Goal: Task Accomplishment & Management: Use online tool/utility

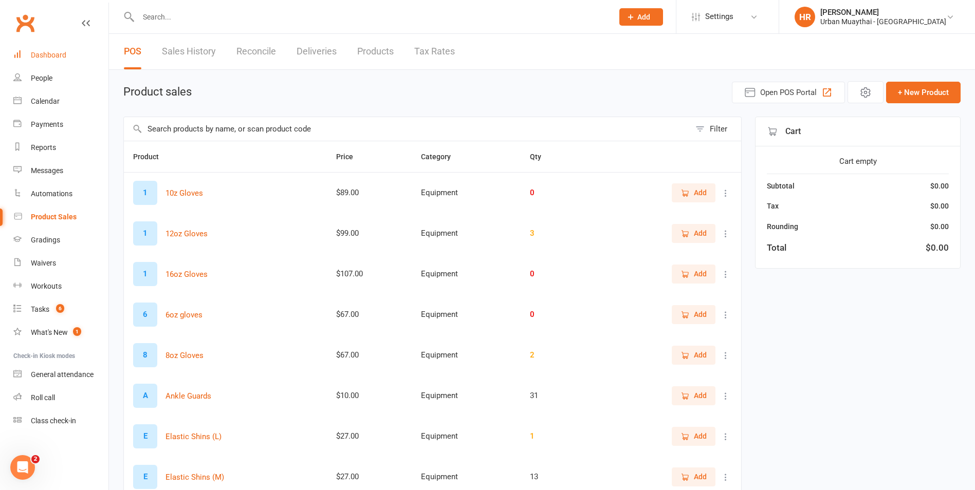
click at [68, 58] on link "Dashboard" at bounding box center [60, 55] width 95 height 23
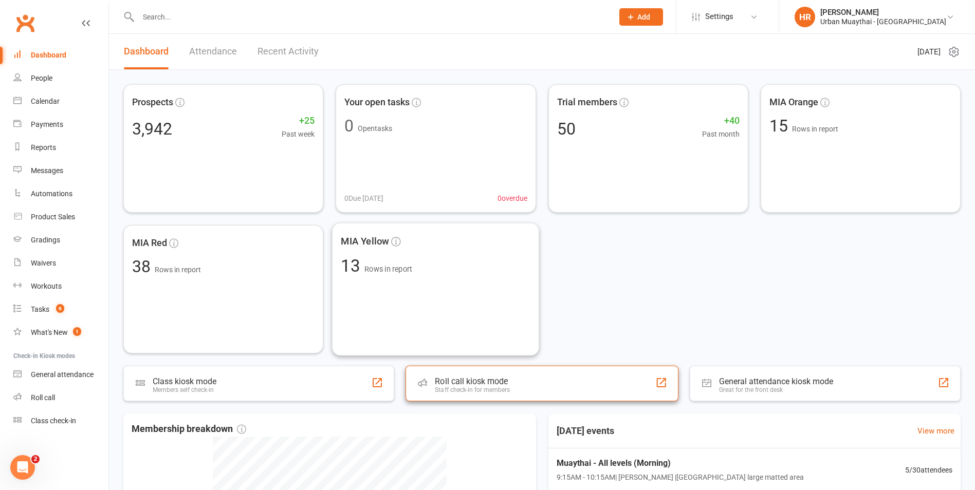
click at [515, 400] on div "Roll call kiosk mode Staff check-in for members" at bounding box center [542, 384] width 273 height 36
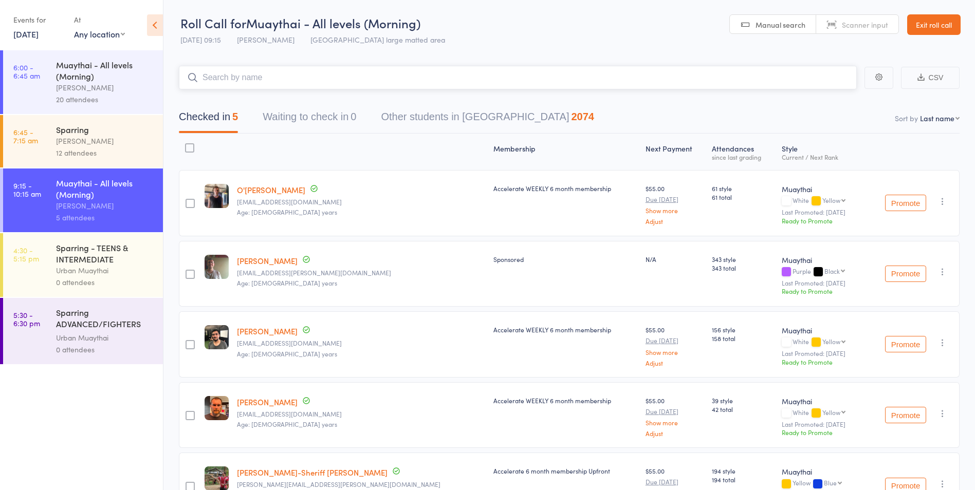
click at [392, 77] on input "search" at bounding box center [518, 78] width 678 height 24
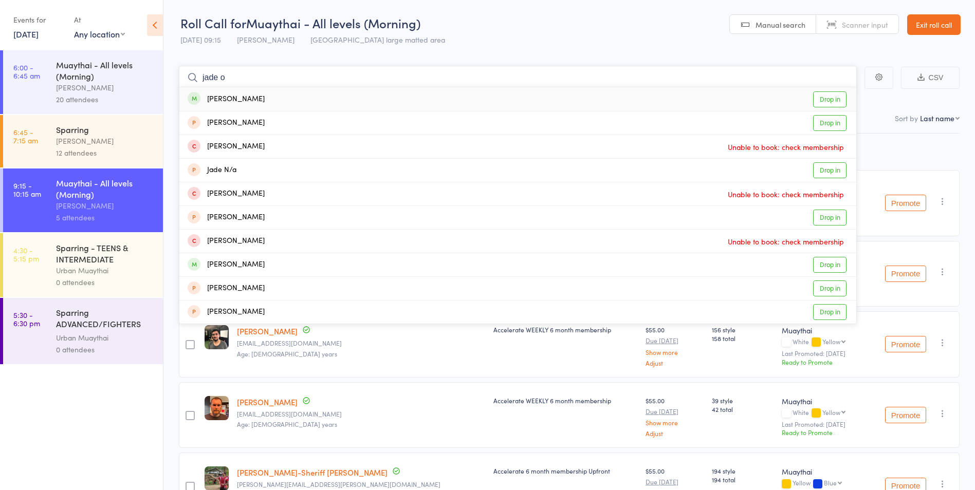
type input "jade o"
click at [241, 106] on div "Jade Oberg Drop in" at bounding box center [517, 99] width 677 height 24
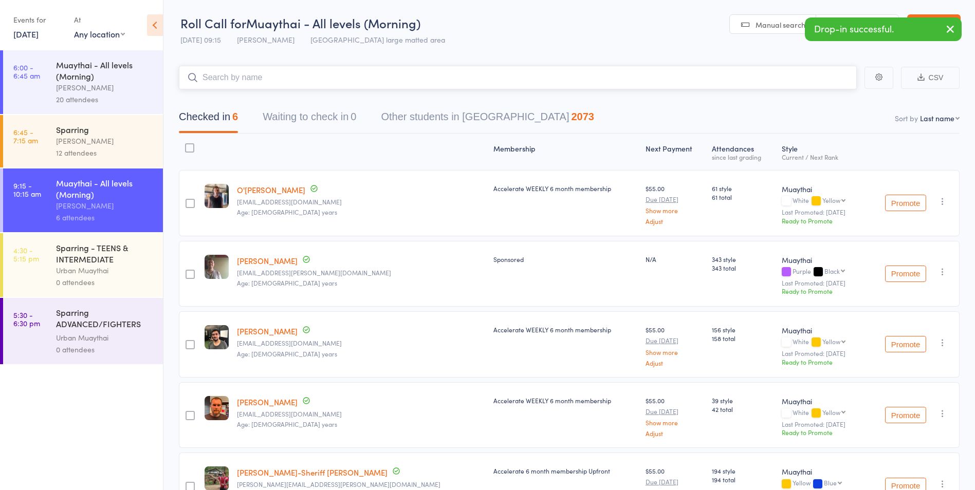
click at [310, 75] on input "search" at bounding box center [518, 78] width 678 height 24
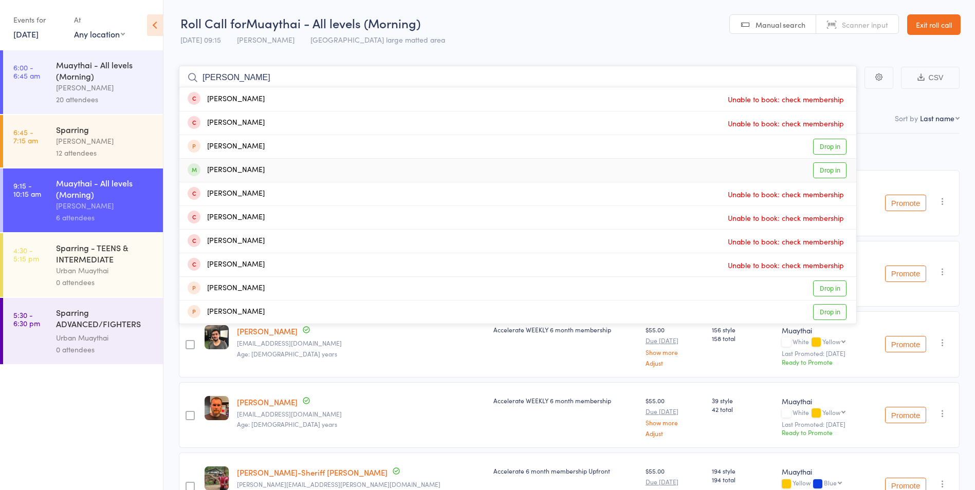
type input "patrick"
click at [278, 167] on div "Patrick Kanz Drop in" at bounding box center [517, 170] width 677 height 23
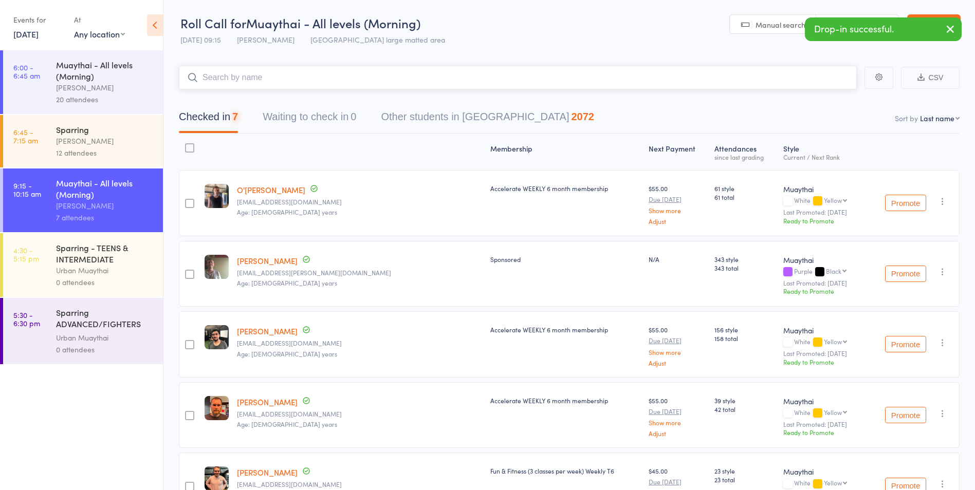
click at [302, 74] on input "search" at bounding box center [518, 78] width 678 height 24
